Goal: Task Accomplishment & Management: Manage account settings

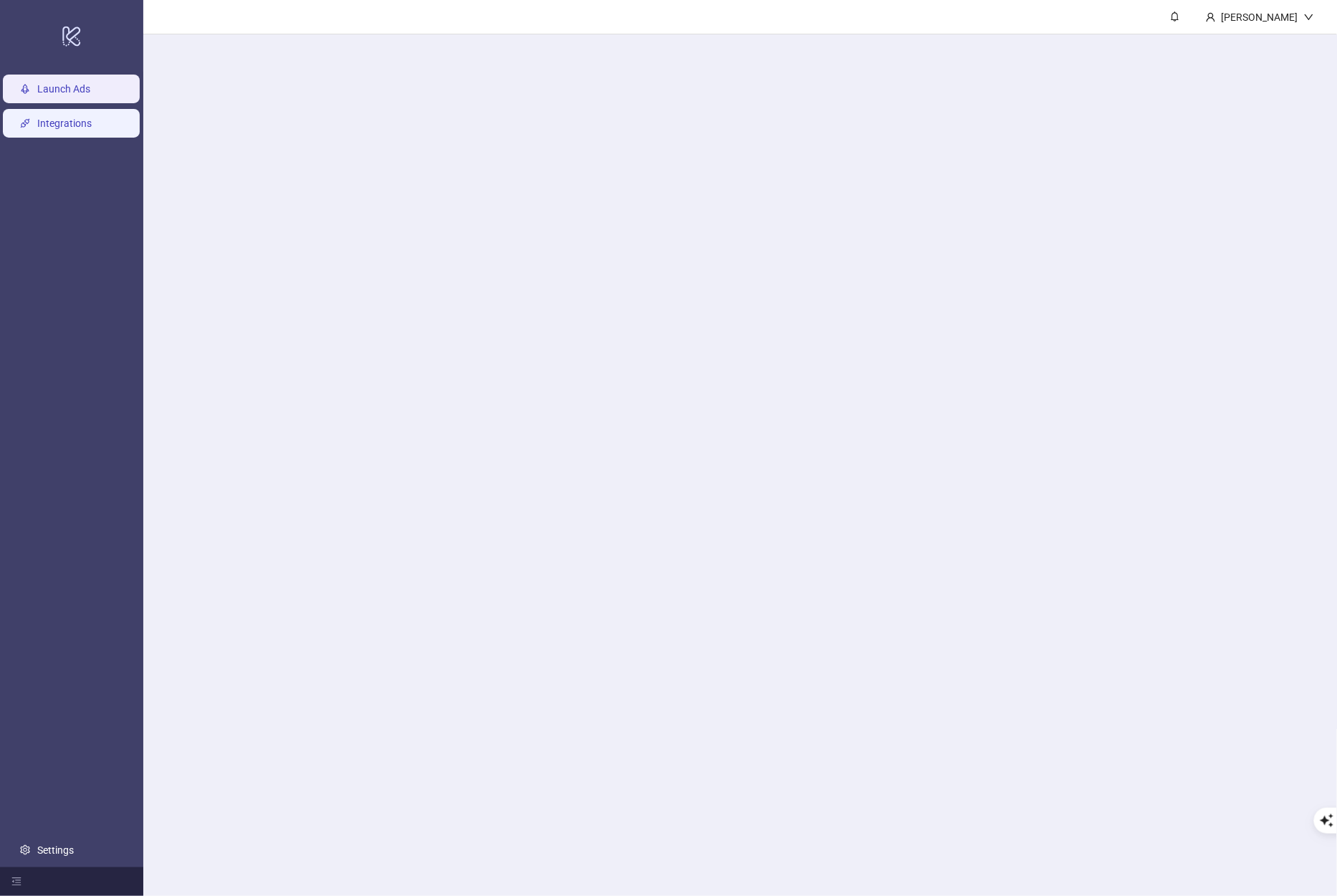
click at [92, 129] on link "Integrations" at bounding box center [64, 123] width 54 height 12
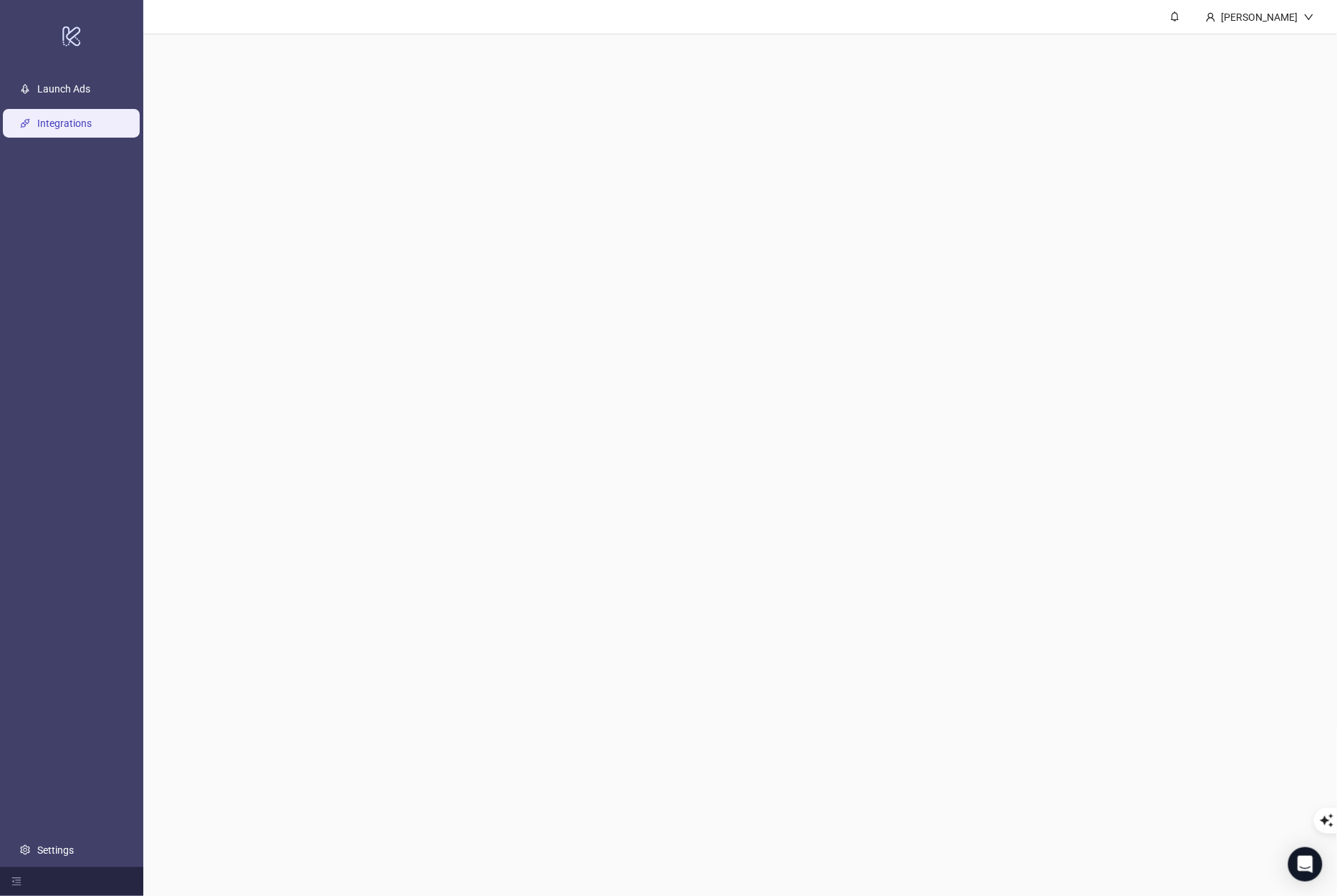
click at [92, 128] on link "Integrations" at bounding box center [64, 123] width 54 height 12
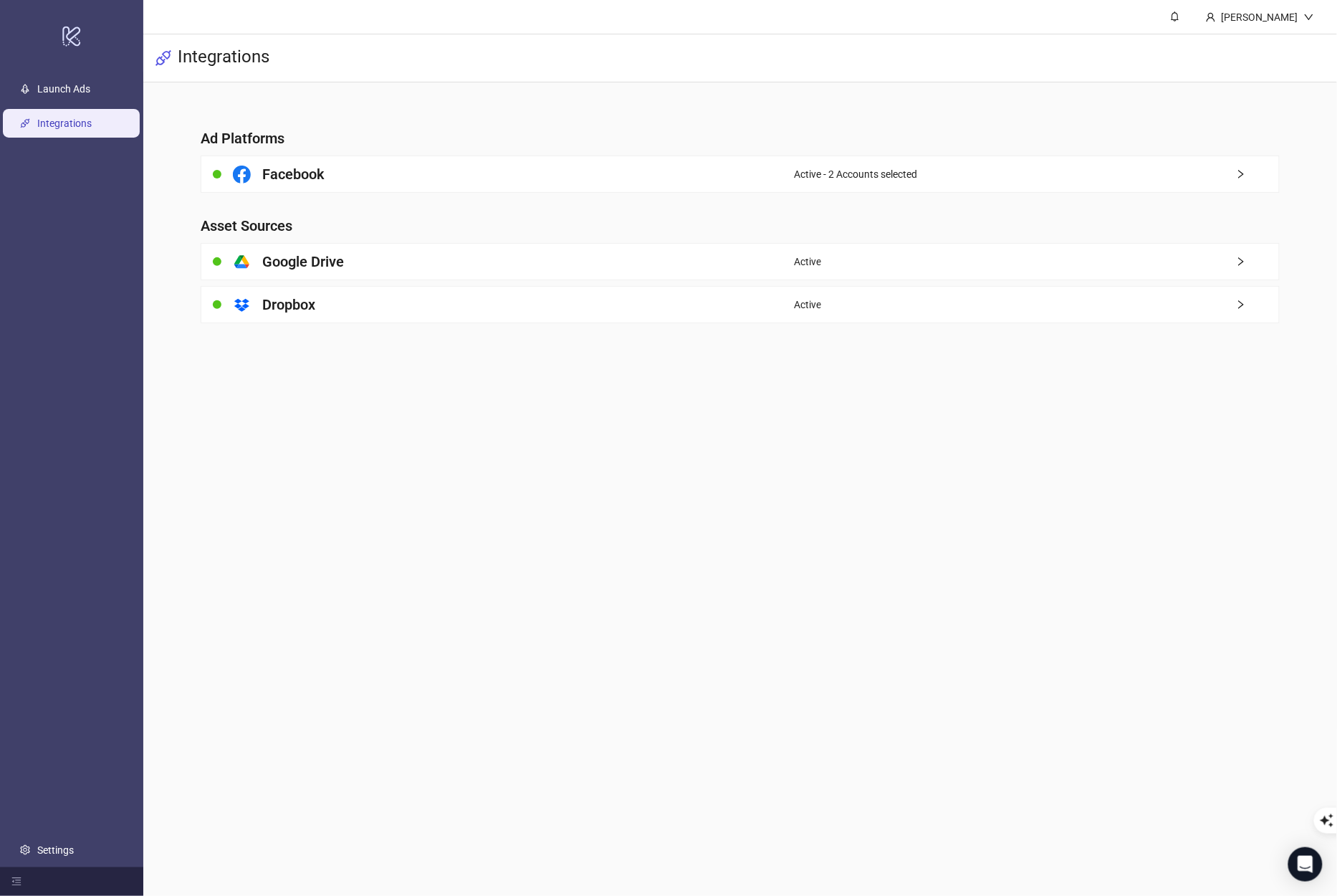
drag, startPoint x: 1156, startPoint y: 177, endPoint x: 1164, endPoint y: 180, distance: 8.5
click at [1153, 178] on div "Active - 2 Accounts selected" at bounding box center [1037, 174] width 485 height 36
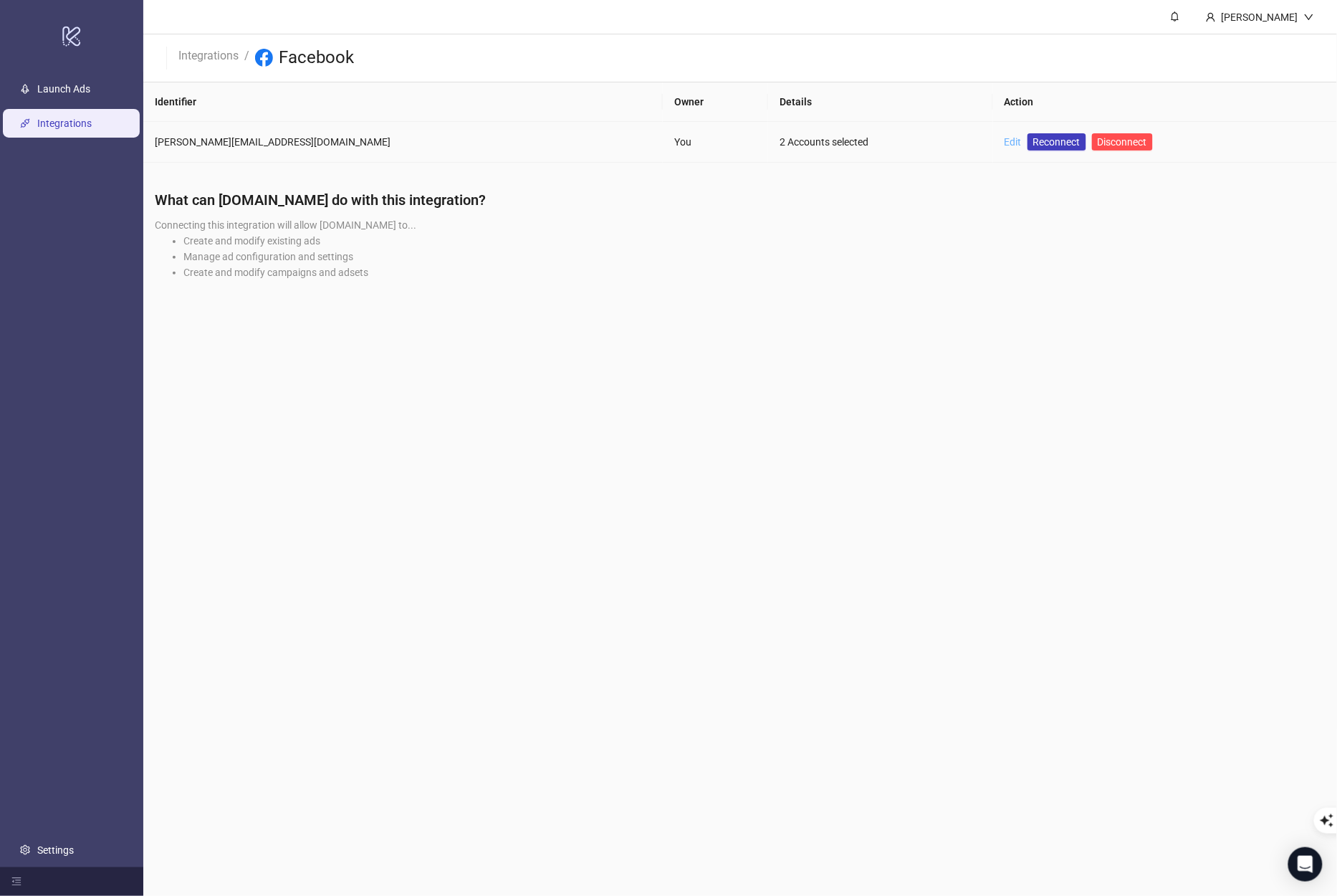
click at [1004, 141] on link "Edit" at bounding box center [1012, 142] width 17 height 12
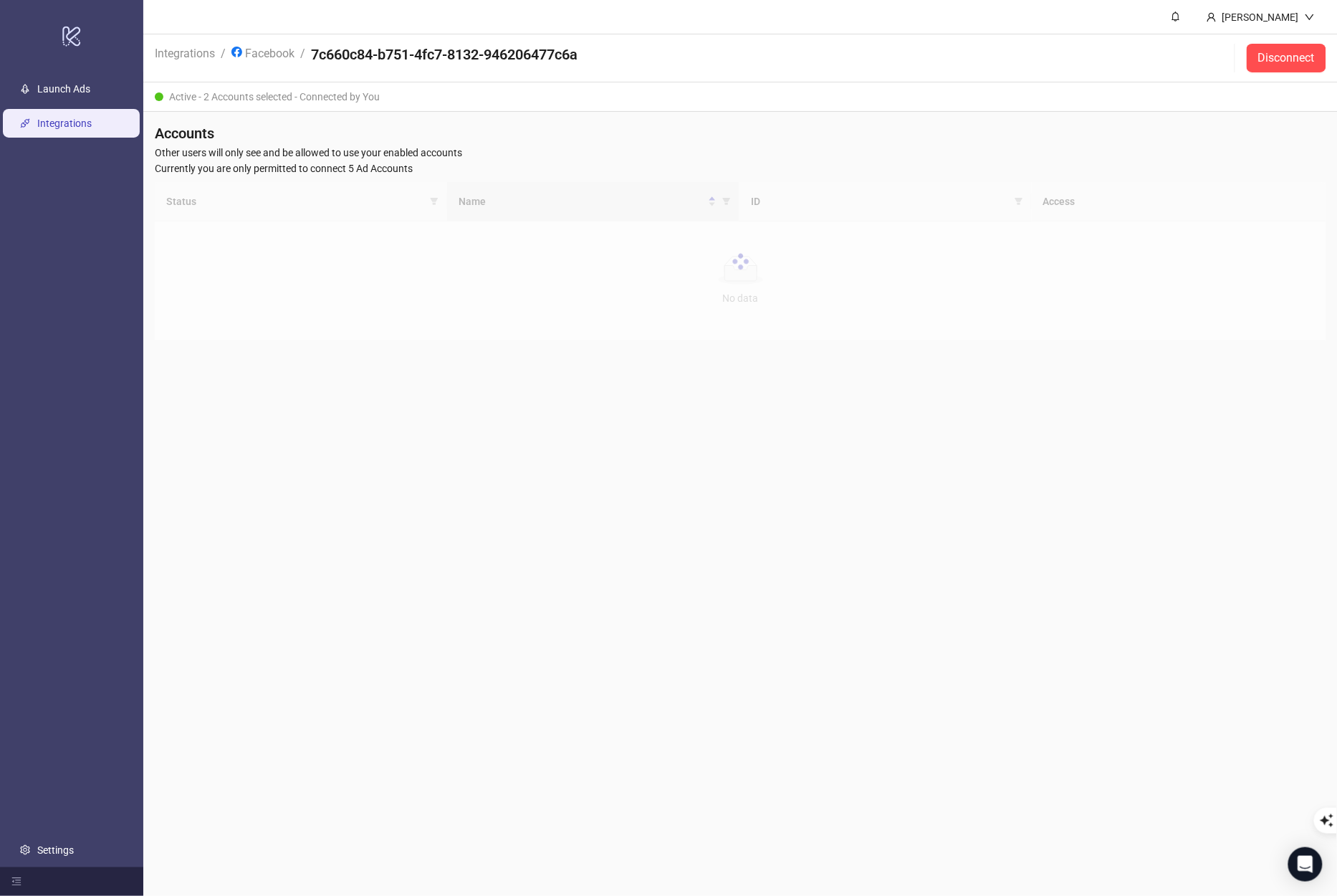
click at [724, 202] on div at bounding box center [741, 261] width 1172 height 159
click at [726, 201] on div at bounding box center [741, 261] width 1172 height 159
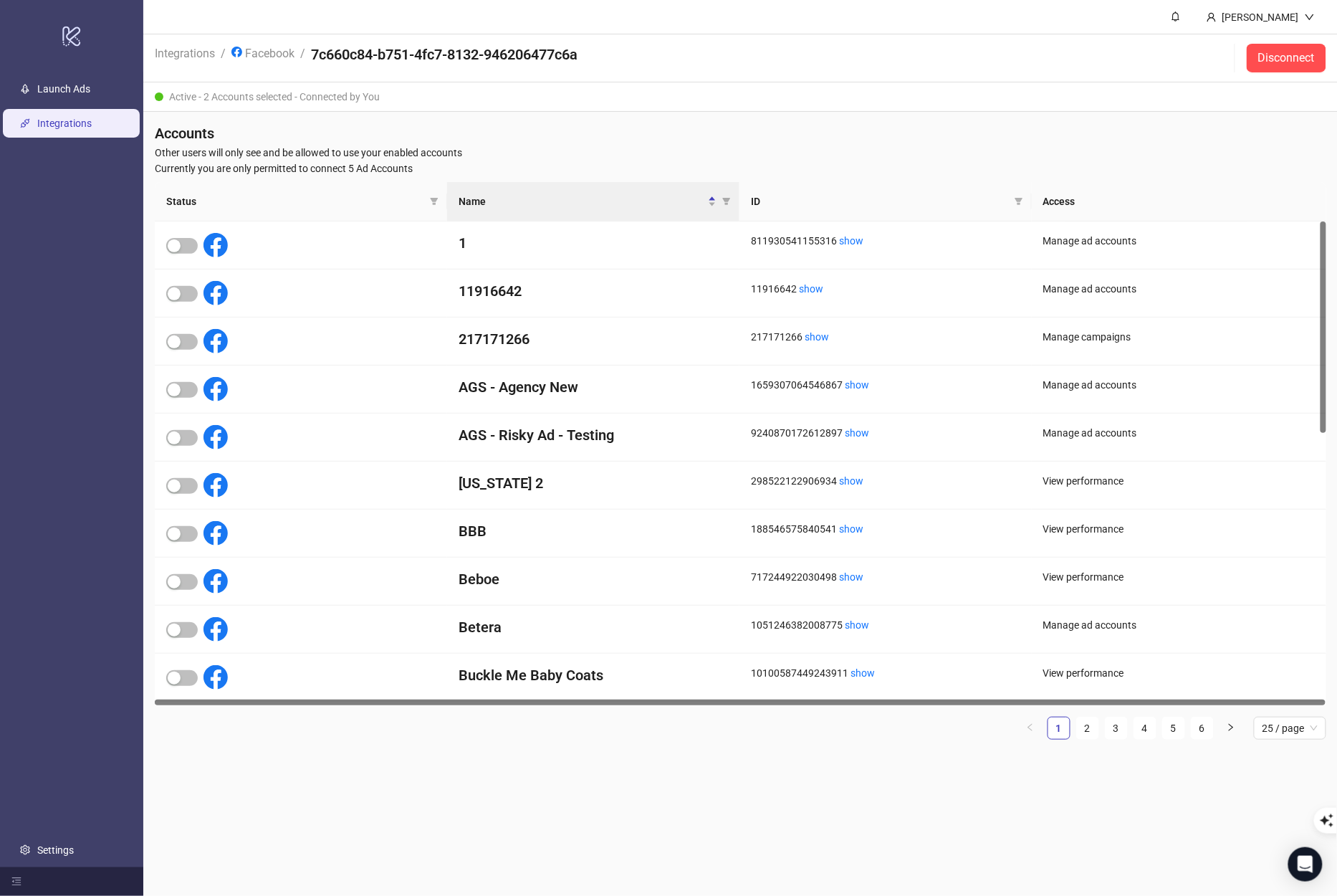
click at [728, 201] on icon "filter" at bounding box center [726, 201] width 9 height 9
click at [666, 224] on input "text" at bounding box center [674, 226] width 117 height 23
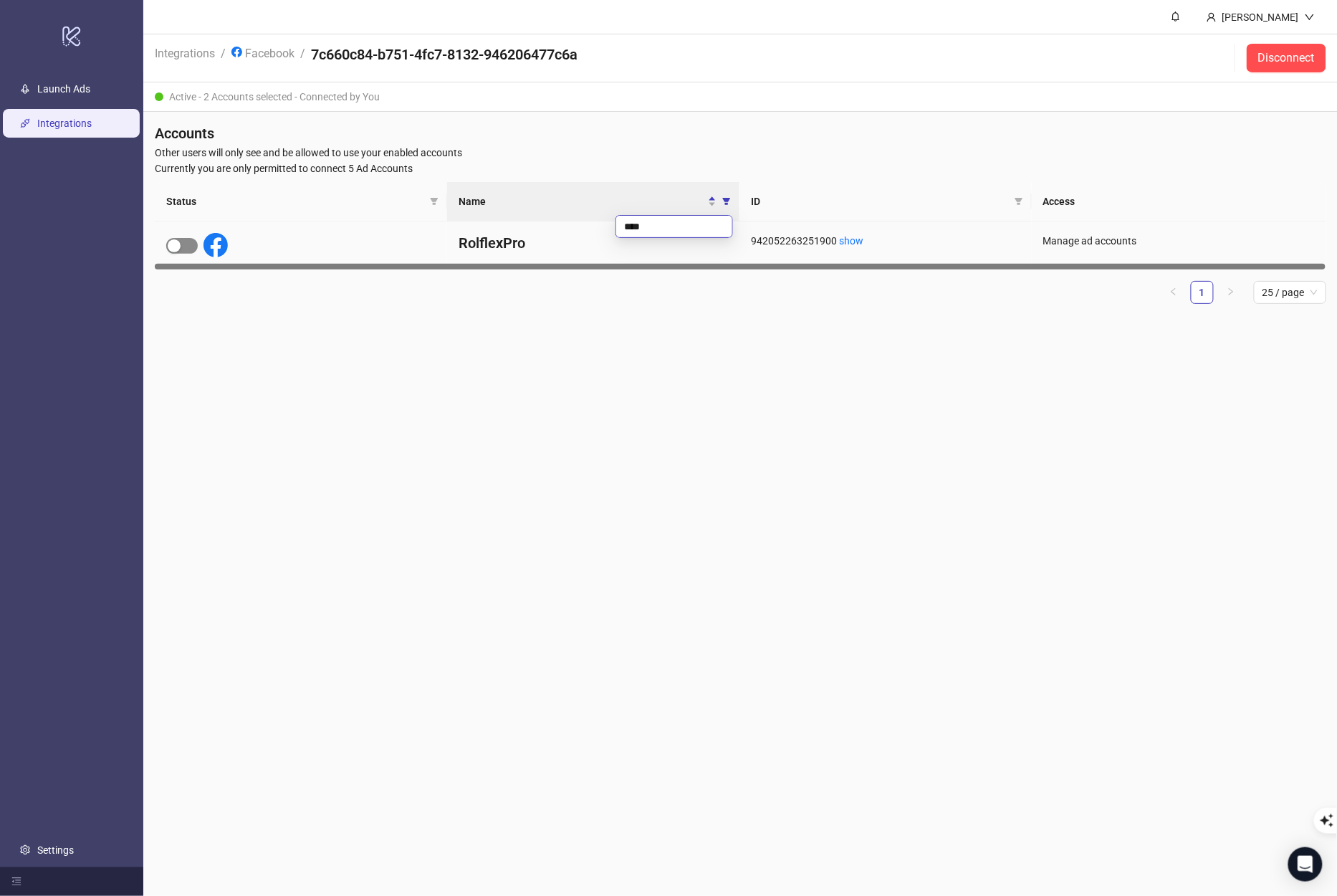
type input "****"
click at [182, 241] on span "button" at bounding box center [183, 246] width 32 height 16
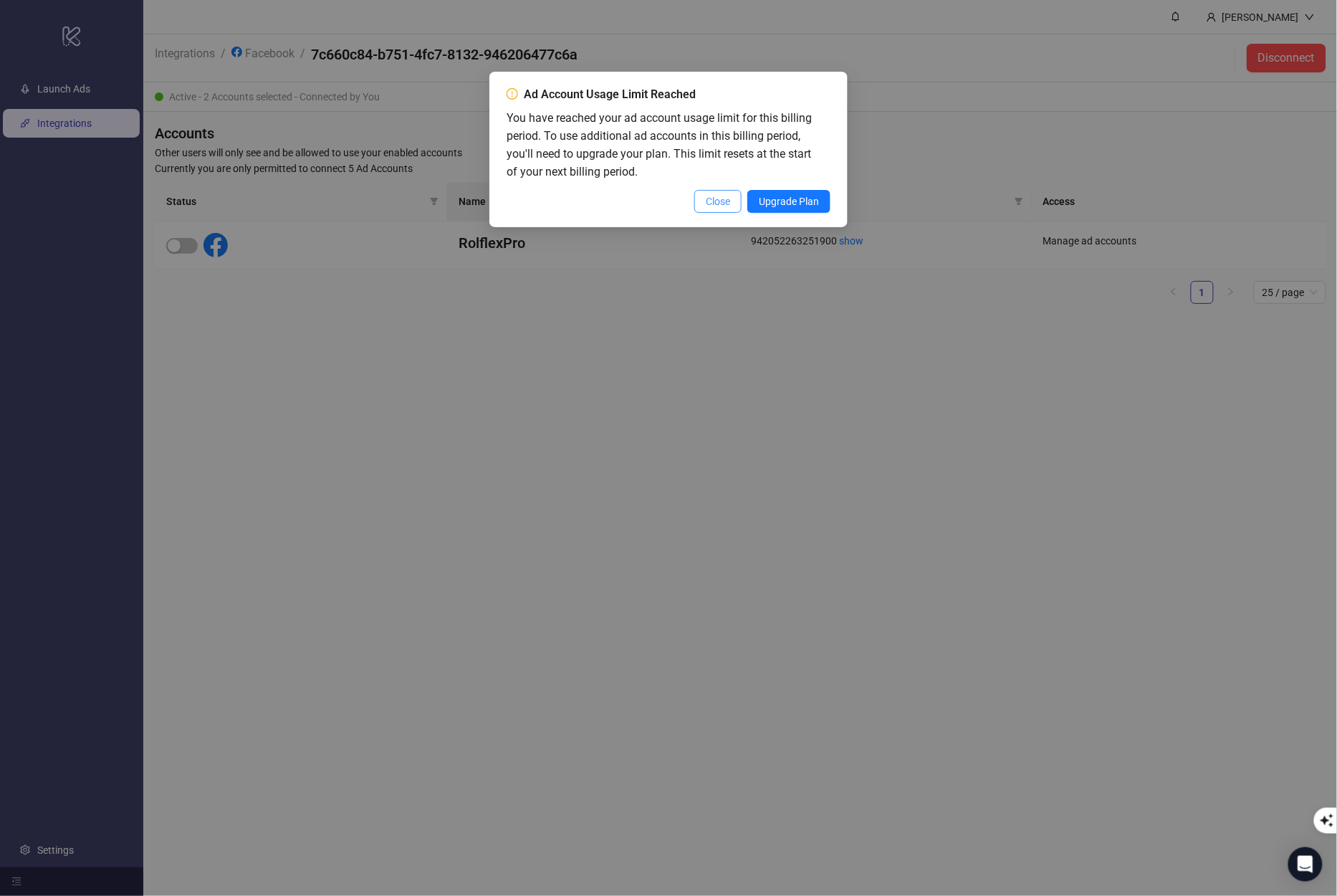
click at [706, 197] on span "Close" at bounding box center [717, 201] width 25 height 12
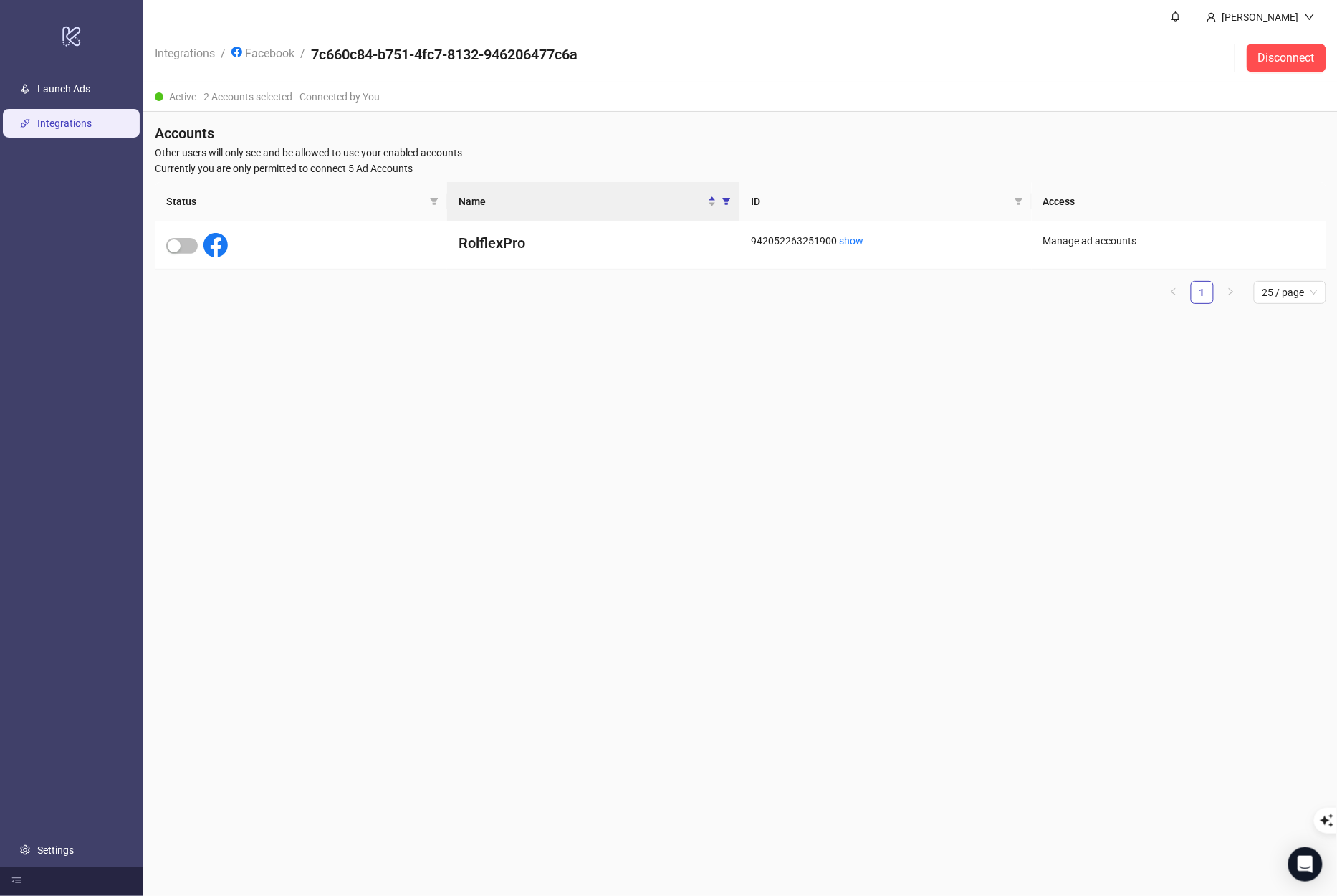
click at [253, 599] on main "[PERSON_NAME] Integrations / Facebook / 7c660c84-b751-4fc7-8132-946206477c6a Di…" at bounding box center [740, 448] width 1195 height 896
